Goal: Information Seeking & Learning: Find specific fact

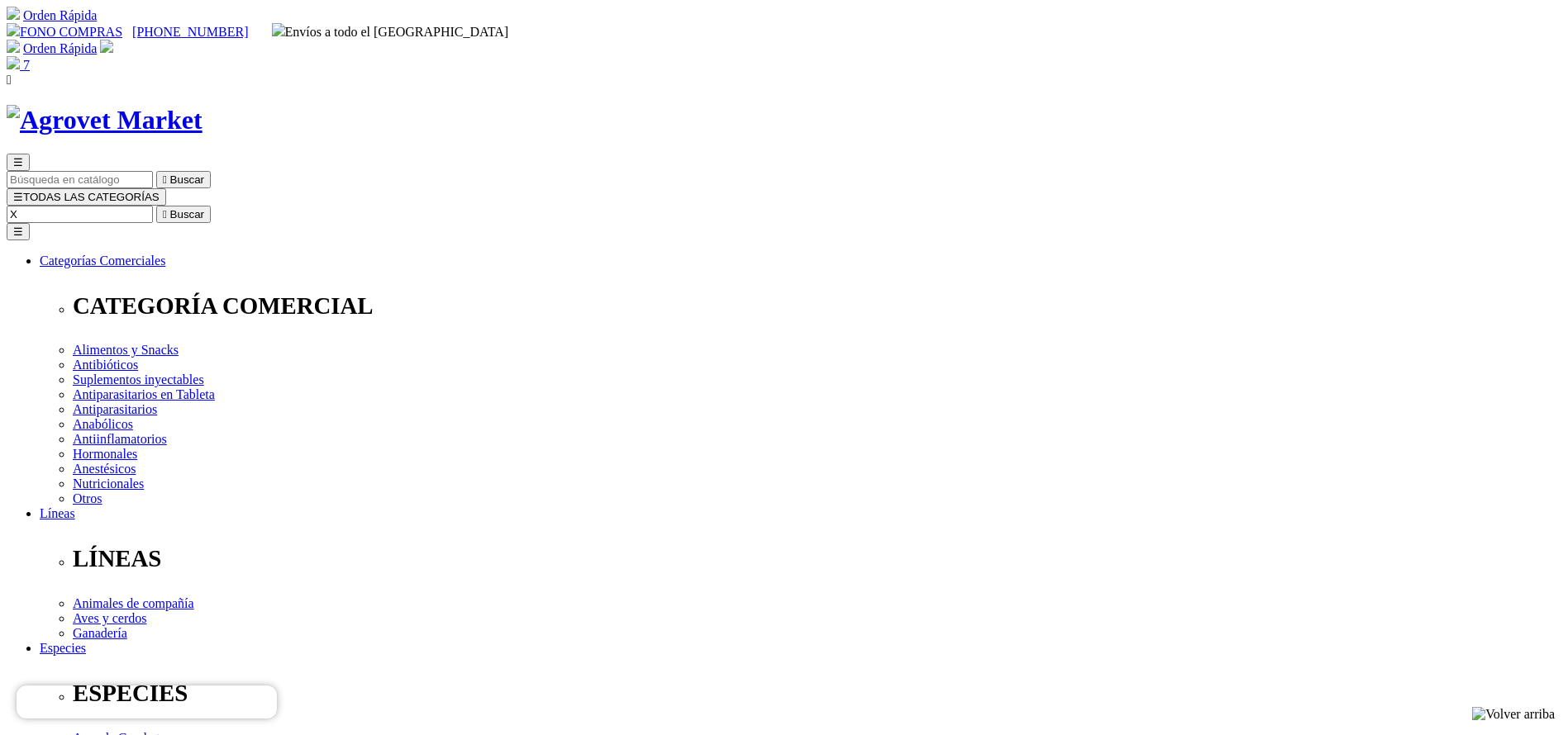
select select "385"
type input "XELAMEC"
click at [156, 205] on button " Buscar" at bounding box center [183, 214] width 55 height 18
click at [203, 105] on img at bounding box center [104, 120] width 196 height 31
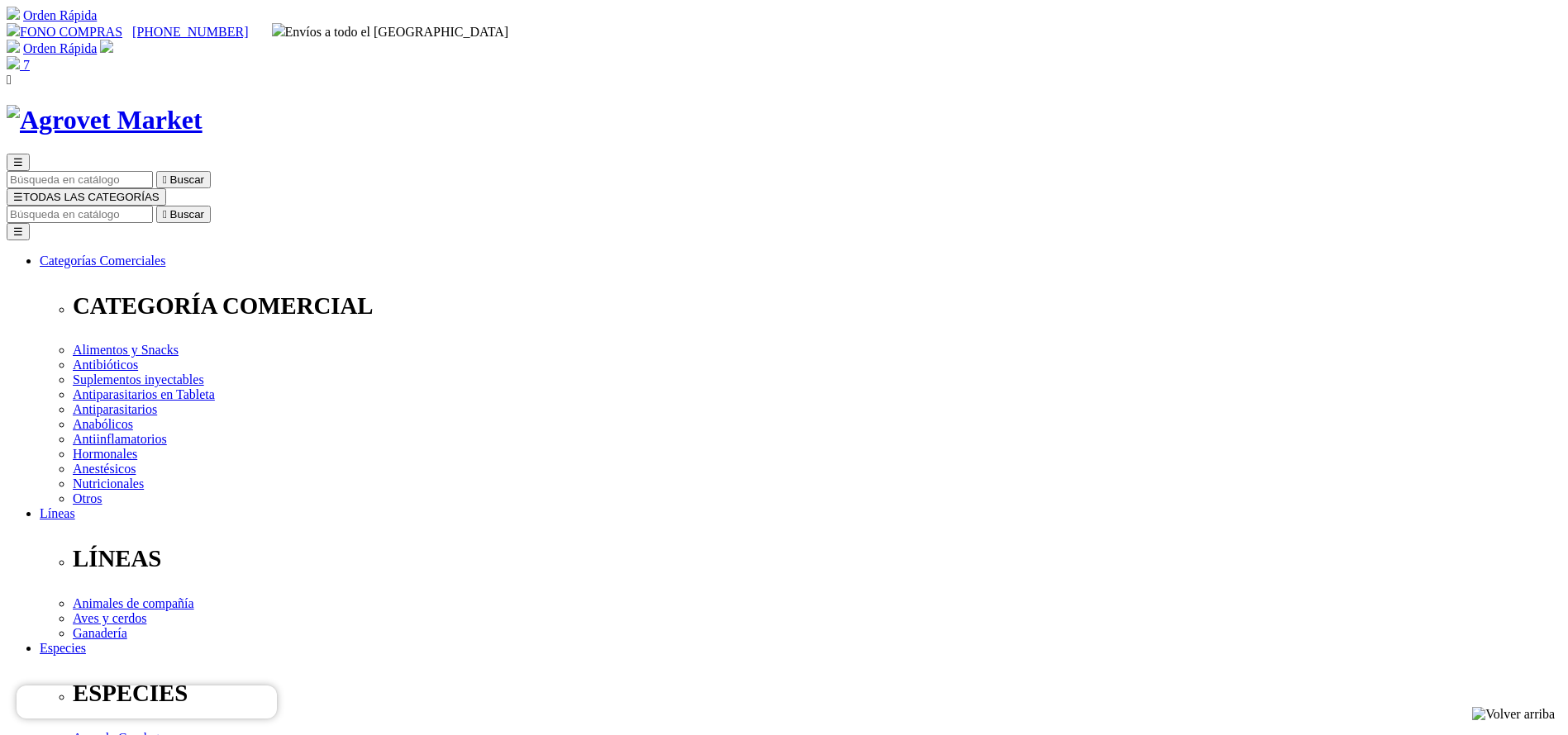
click at [853, 106] on div "☰  Buscar ☰ TODAS LAS CATEGORÍAS  Buscar Toggle navigation ☰ Categorías Comer…" at bounding box center [784, 641] width 1555 height 1072
click at [153, 205] on input "Buscar" at bounding box center [79, 214] width 146 height 18
type input "cato"
click at [156, 205] on button " Buscar" at bounding box center [183, 214] width 55 height 18
drag, startPoint x: 0, startPoint y: 0, endPoint x: 876, endPoint y: 220, distance: 903.2
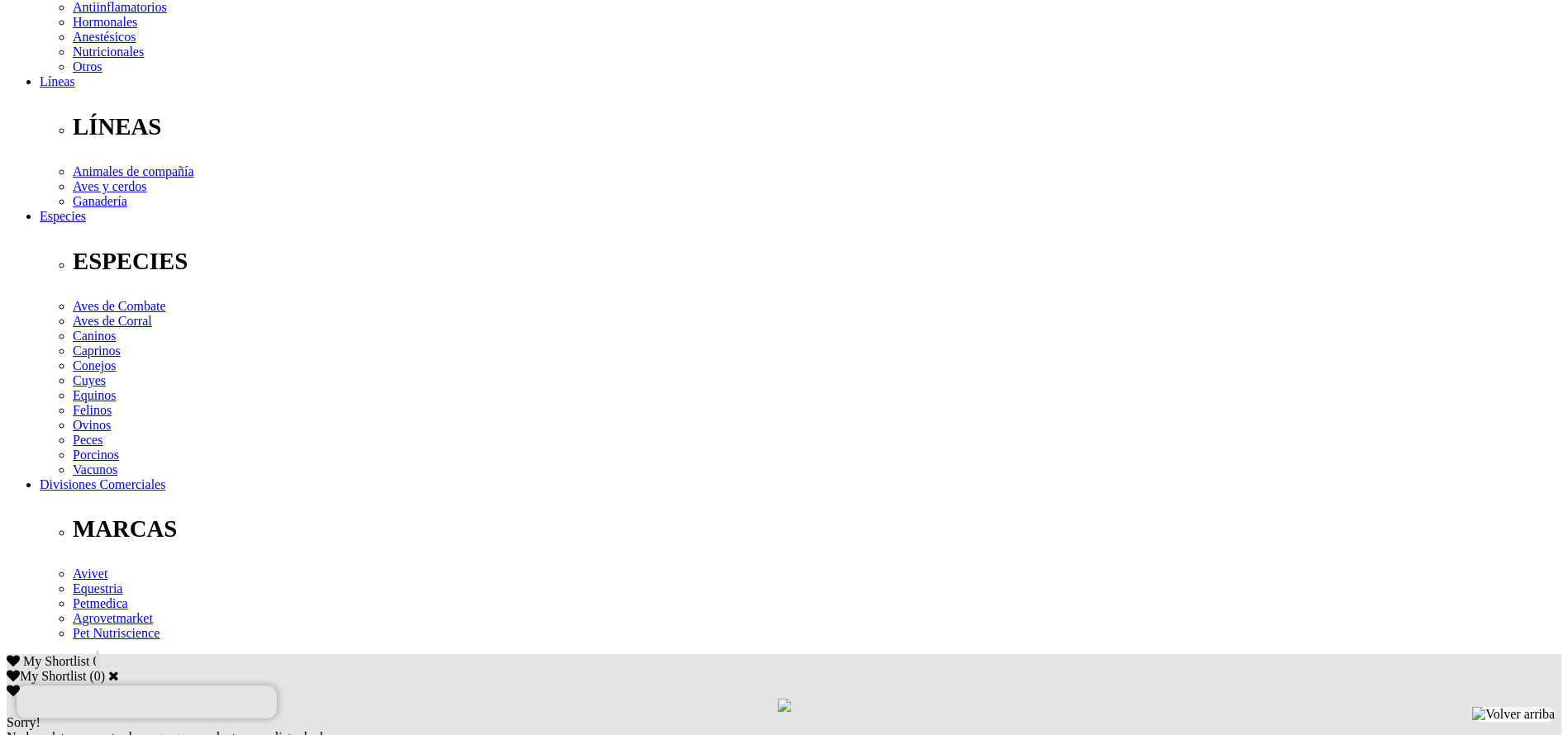
scroll to position [496, 0]
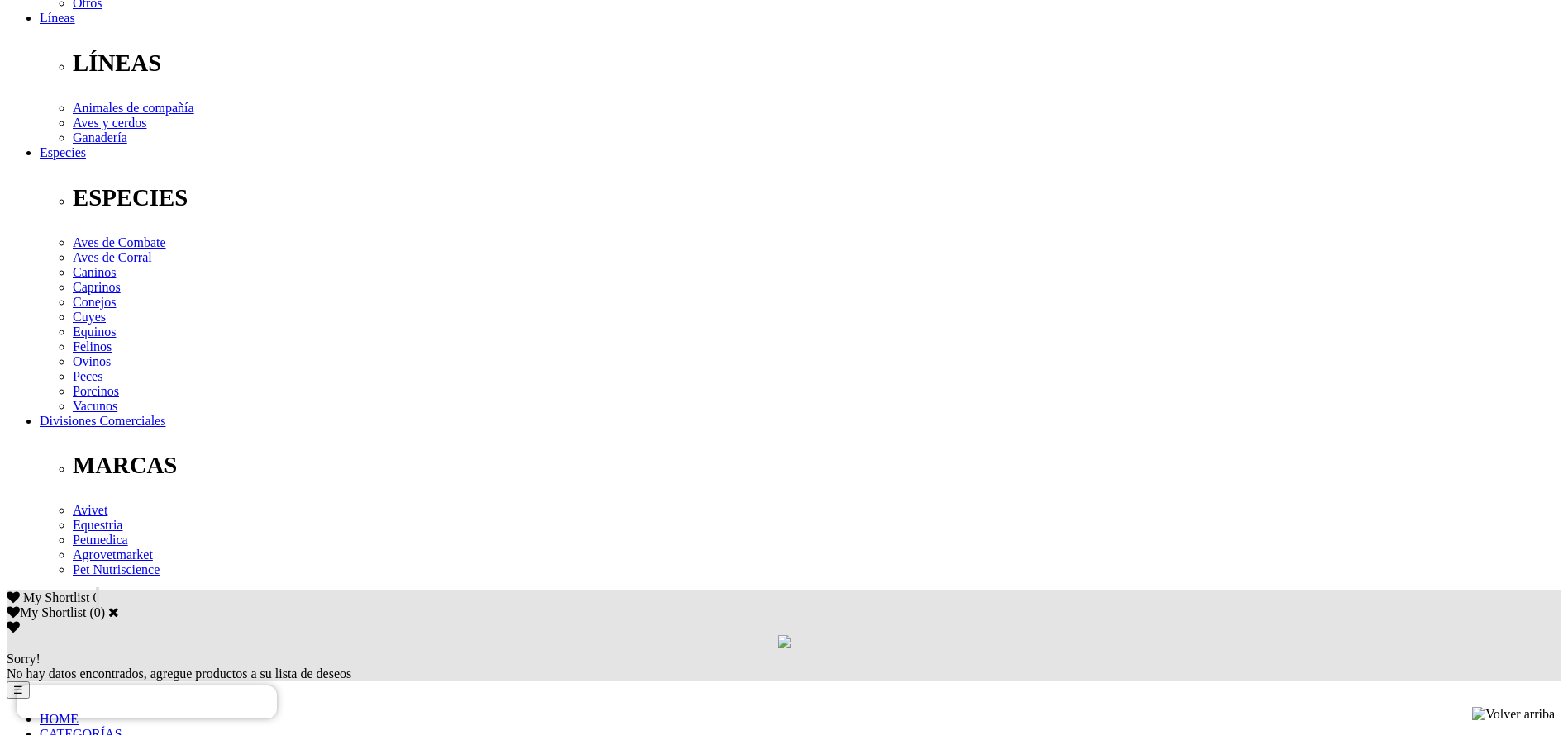
drag, startPoint x: 359, startPoint y: 369, endPoint x: 1108, endPoint y: 365, distance: 749.0
copy p "Bovinos y equinos: 10 - 25 mL (mitad en jóvenes).Vacas lecheras previo al parto…"
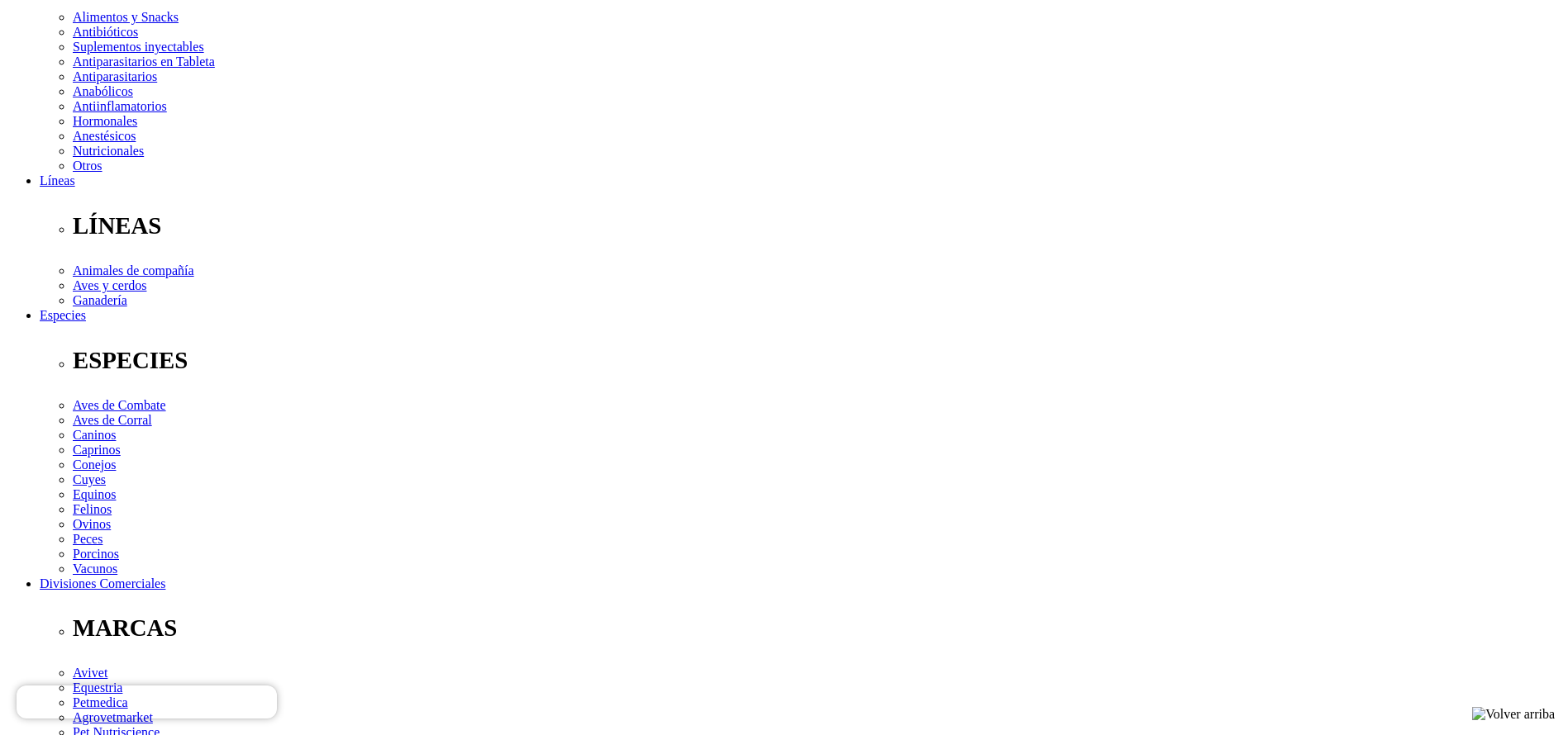
scroll to position [0, 0]
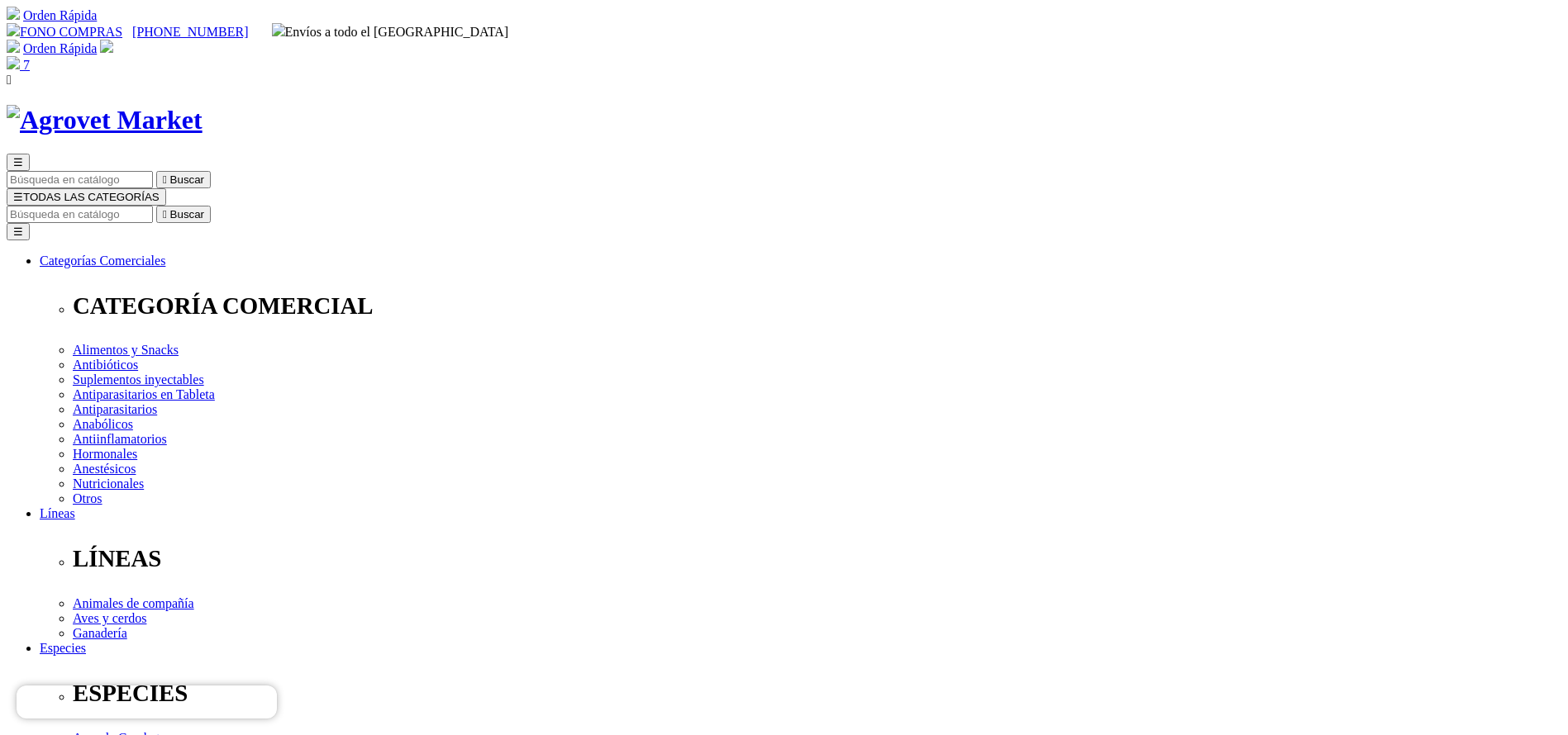
click at [153, 205] on input "Buscar" at bounding box center [79, 214] width 146 height 18
type input "adefor"
click at [156, 205] on button " Buscar" at bounding box center [183, 214] width 55 height 18
drag, startPoint x: 489, startPoint y: 322, endPoint x: 432, endPoint y: 317, distance: 57.2
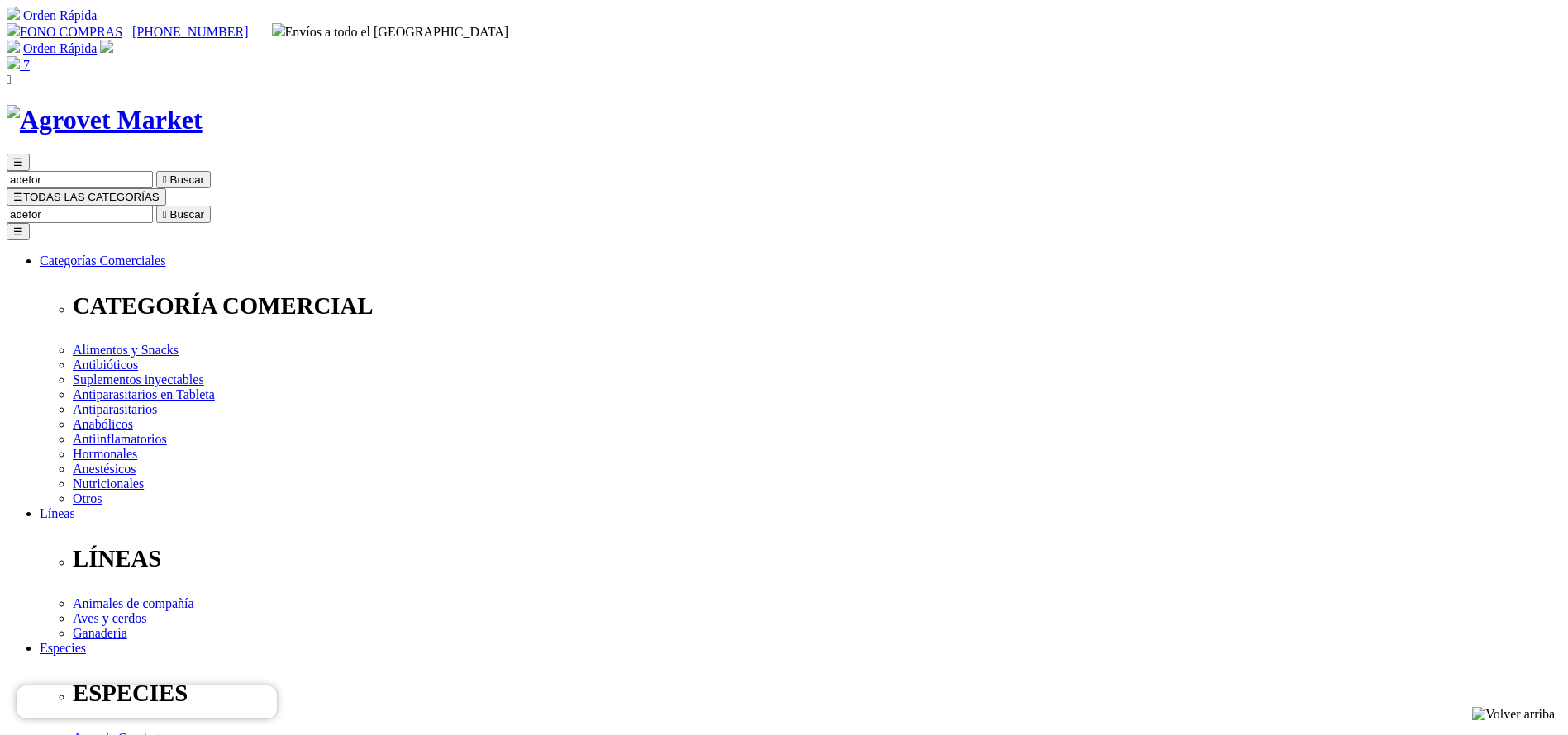
copy div "Adefortex®500/75/50"
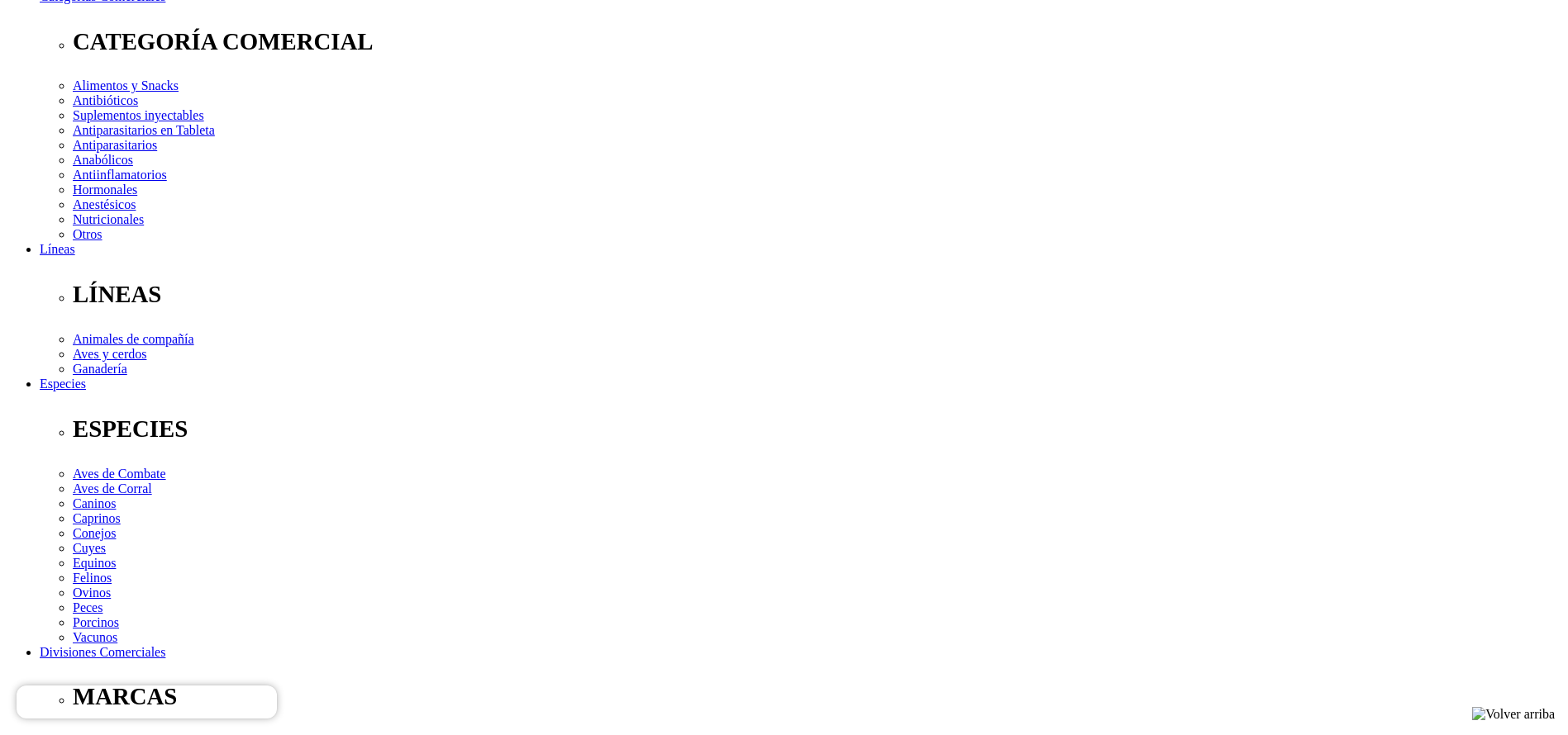
scroll to position [372, 0]
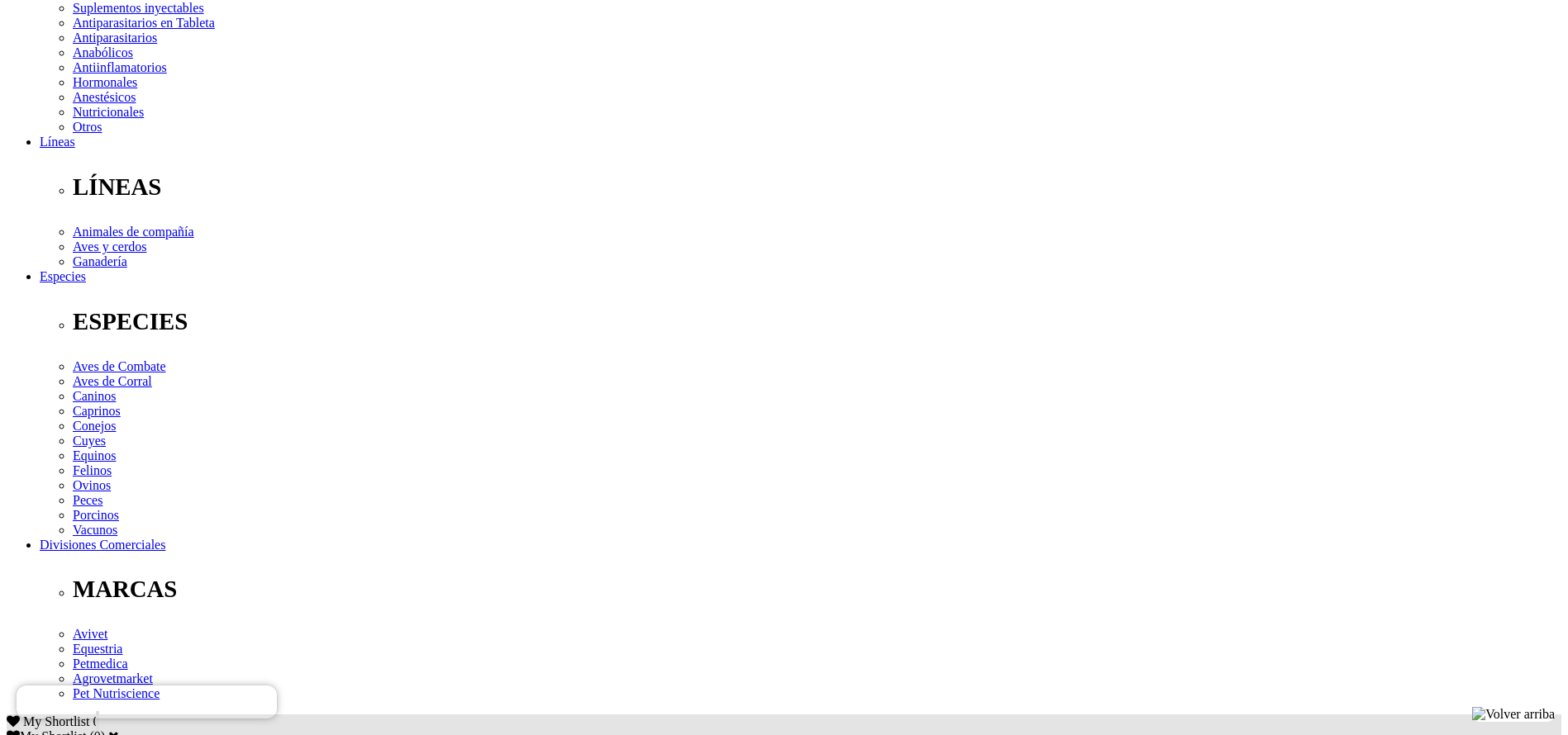
drag, startPoint x: 839, startPoint y: 477, endPoint x: 1127, endPoint y: 476, distance: 288.0
copy div "ovinos y equinos: 5mL, terneros y potros: 1-2mL"
